Goal: Transaction & Acquisition: Purchase product/service

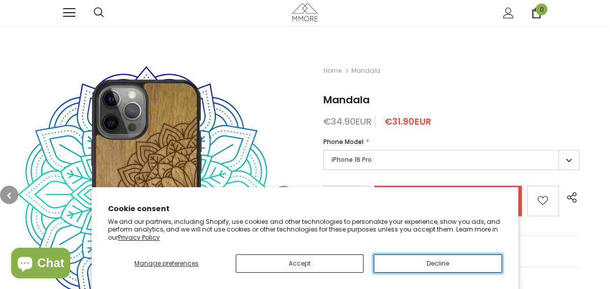
click at [426, 267] on button "Decline" at bounding box center [437, 263] width 128 height 18
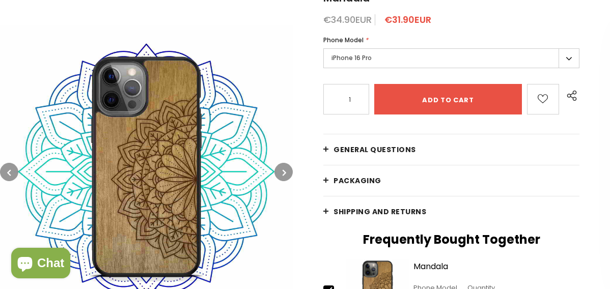
scroll to position [153, 0]
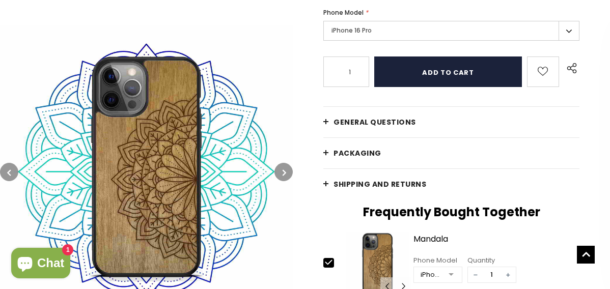
click at [449, 87] on input "Add to cart" at bounding box center [448, 71] width 148 height 31
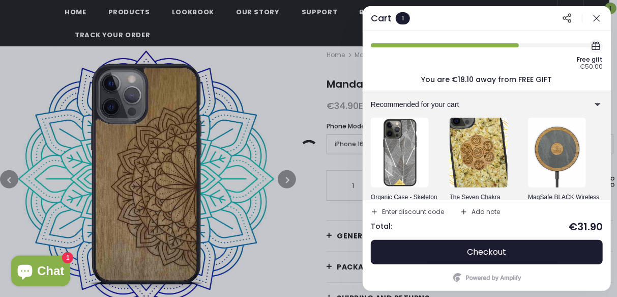
click at [596, 19] on icon "button" at bounding box center [597, 18] width 6 height 6
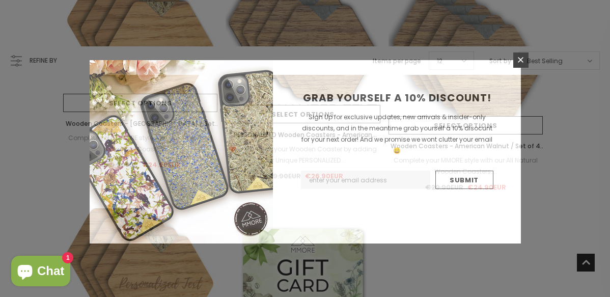
scroll to position [1170, 0]
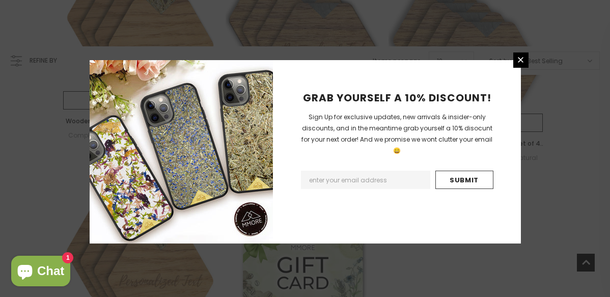
click at [373, 171] on input "Email Address" at bounding box center [365, 179] width 129 height 18
click at [358, 170] on input "Email Address" at bounding box center [365, 179] width 129 height 18
type input "contactdbroady@yahoo.co.uk"
click at [453, 170] on input "Submit" at bounding box center [464, 179] width 58 height 18
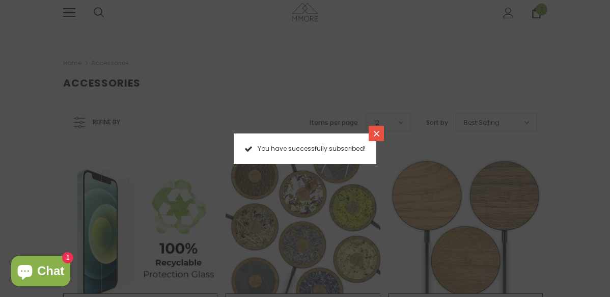
drag, startPoint x: 376, startPoint y: 133, endPoint x: 203, endPoint y: 177, distance: 177.8
click at [376, 133] on icon at bounding box center [376, 134] width 6 height 6
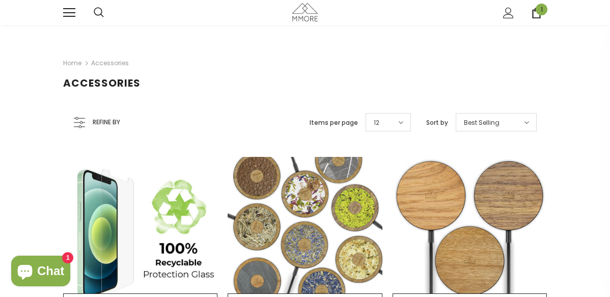
click at [0, 0] on span "Shopping Cart" at bounding box center [0, 0] width 0 height 0
